Goal: Task Accomplishment & Management: Manage account settings

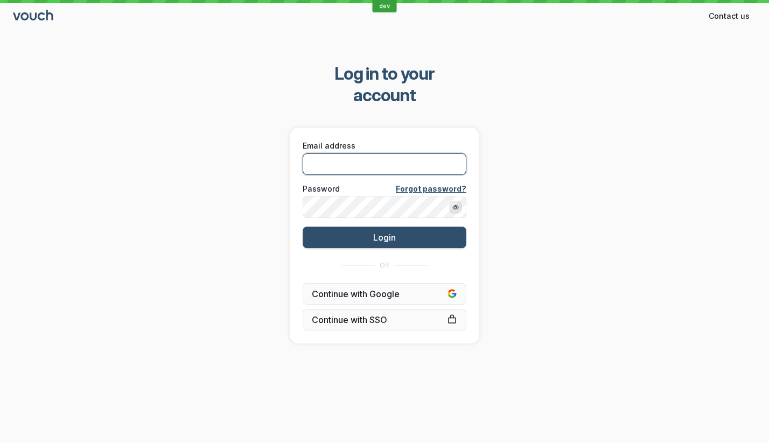
click at [350, 154] on input "Email address" at bounding box center [385, 165] width 164 height 22
type input "[PERSON_NAME][EMAIL_ADDRESS][DOMAIN_NAME]"
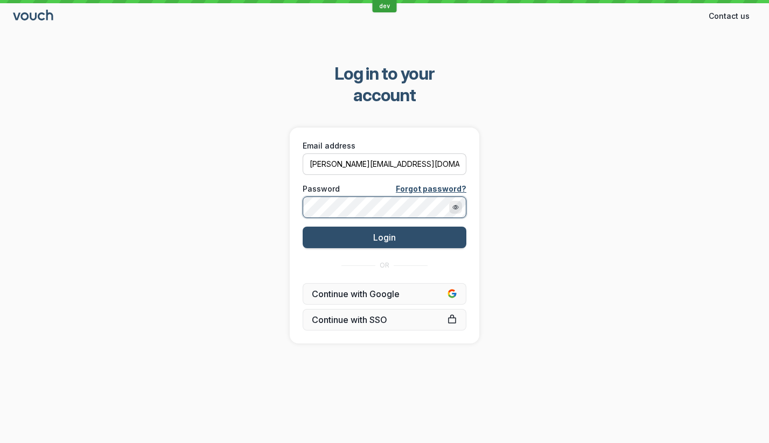
click at [303, 227] on button "Login" at bounding box center [385, 238] width 164 height 22
click at [574, 128] on div "Log in to your account Email address [PERSON_NAME][EMAIL_ADDRESS][DOMAIN_NAME] …" at bounding box center [384, 203] width 769 height 315
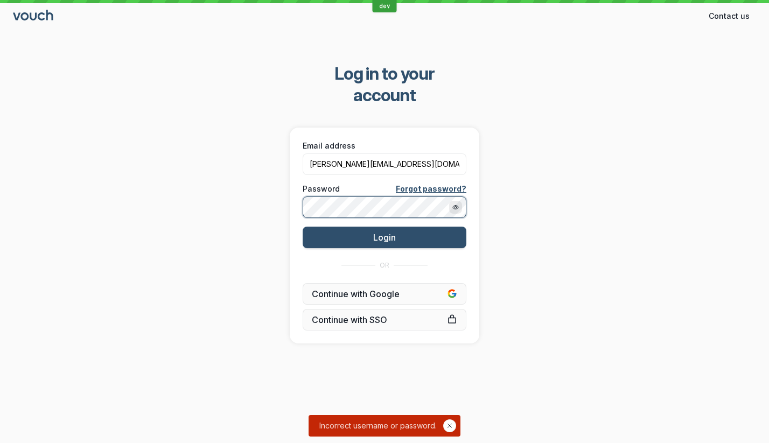
click at [303, 227] on button "Login" at bounding box center [385, 238] width 164 height 22
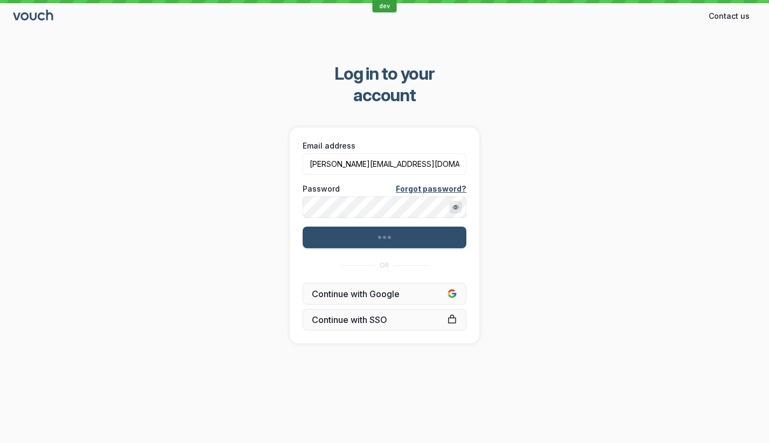
click at [576, 146] on div "Log in to your account Email address [PERSON_NAME][EMAIL_ADDRESS][DOMAIN_NAME] …" at bounding box center [384, 203] width 769 height 315
